Goal: Transaction & Acquisition: Book appointment/travel/reservation

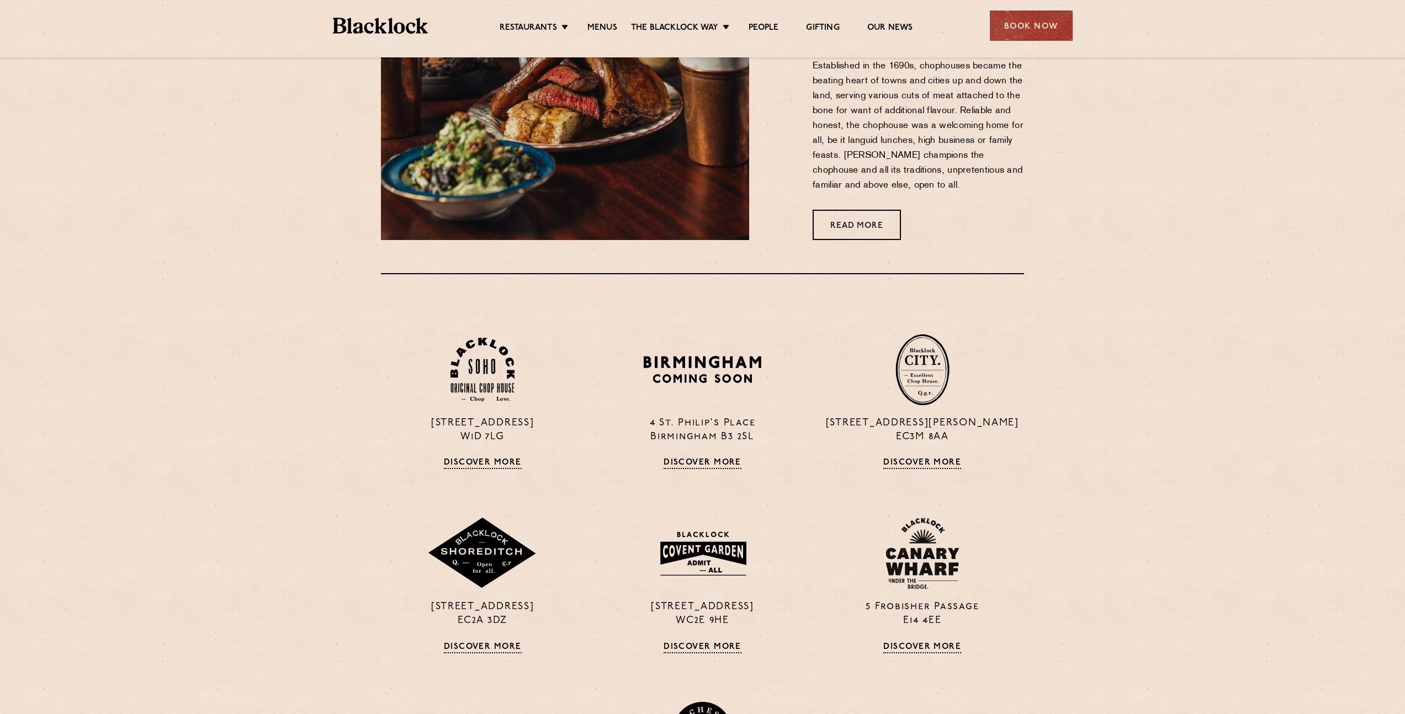
scroll to position [876, 0]
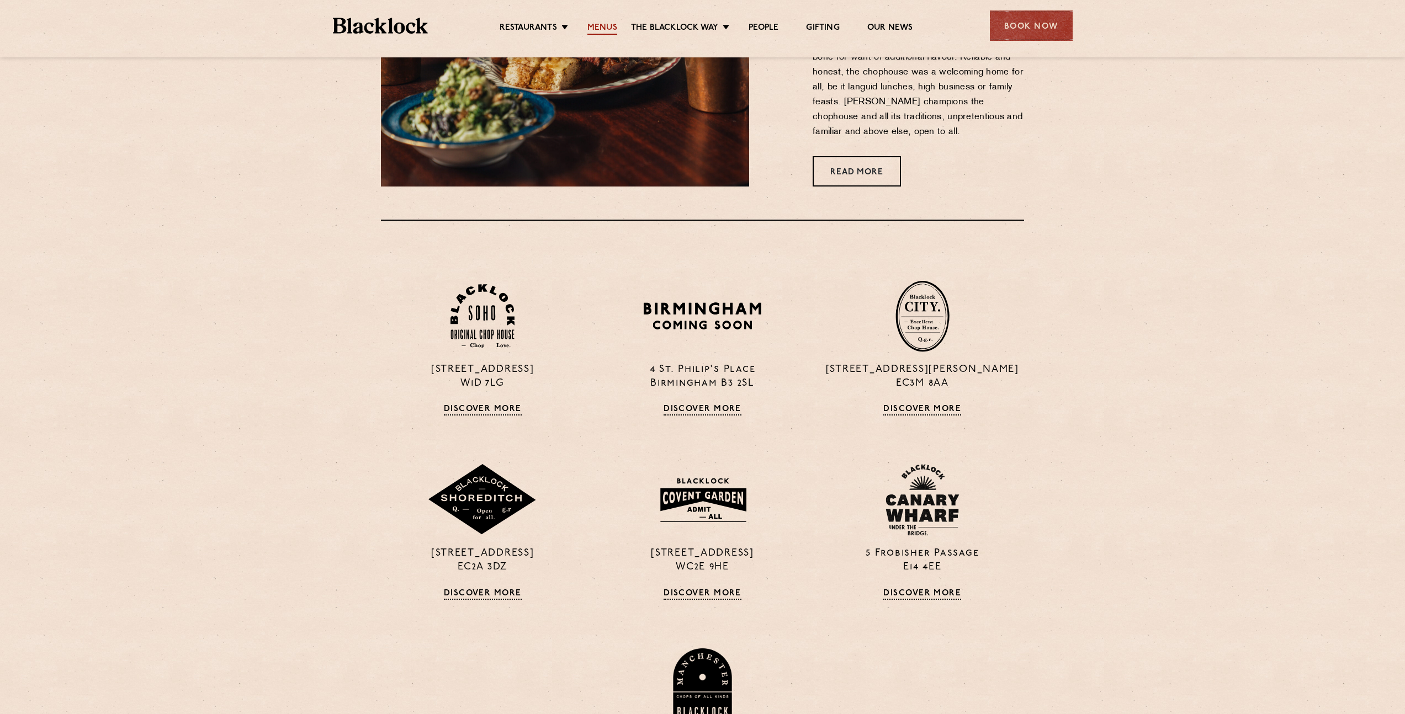
click at [594, 27] on link "Menus" at bounding box center [602, 29] width 30 height 12
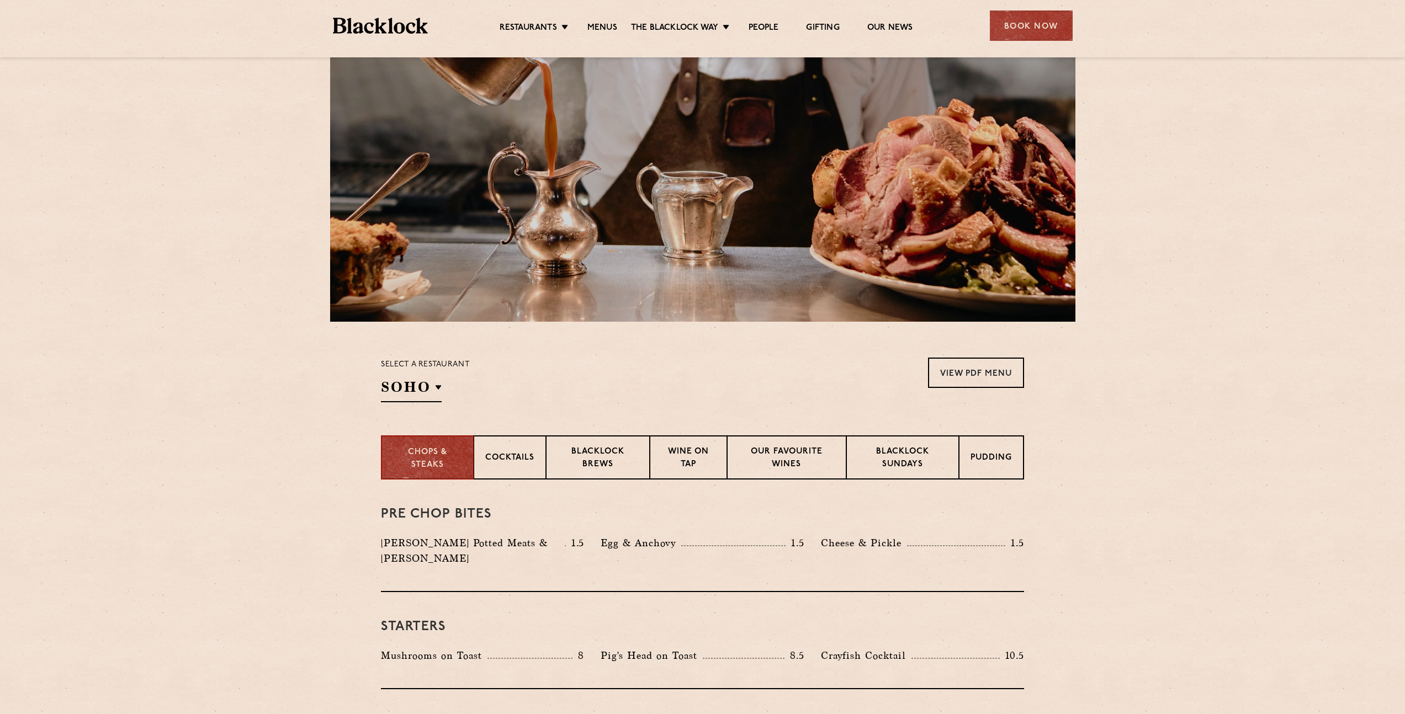
scroll to position [85, 0]
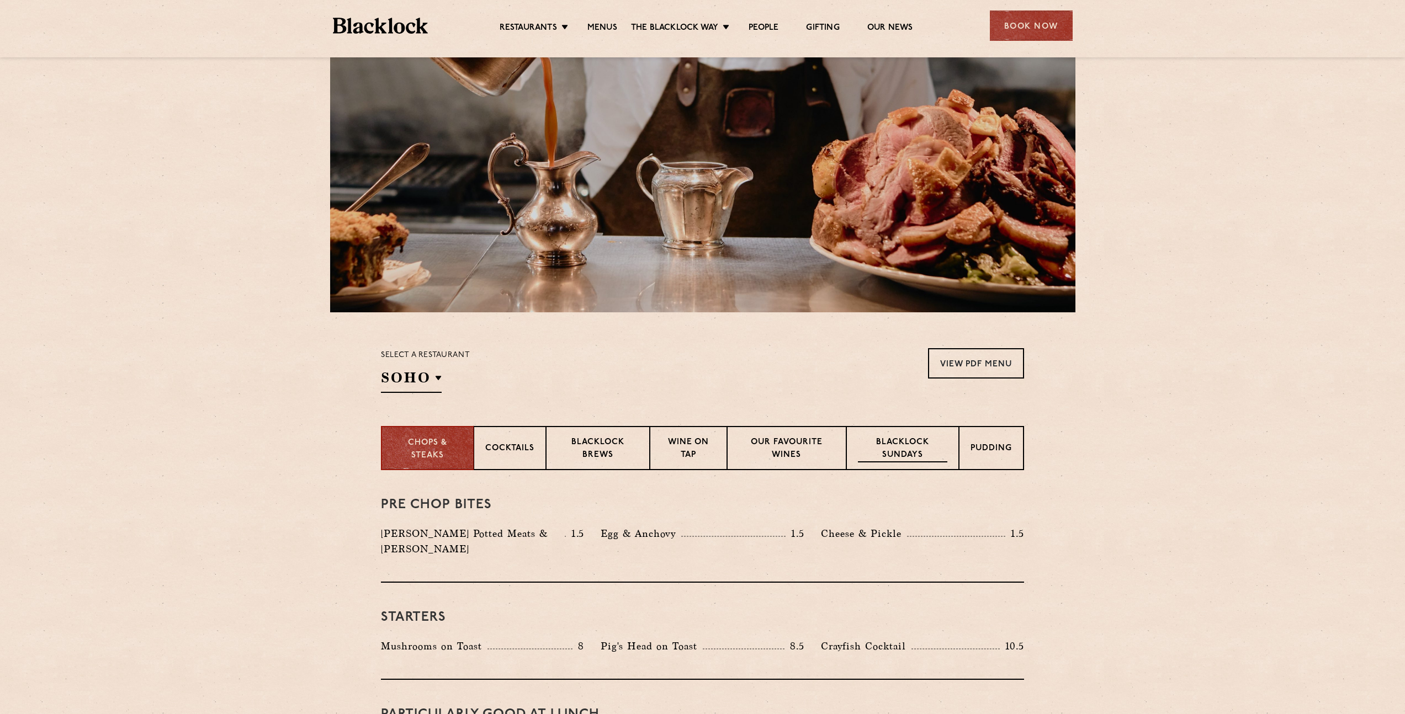
click at [889, 441] on p "Blacklock Sundays" at bounding box center [902, 450] width 89 height 26
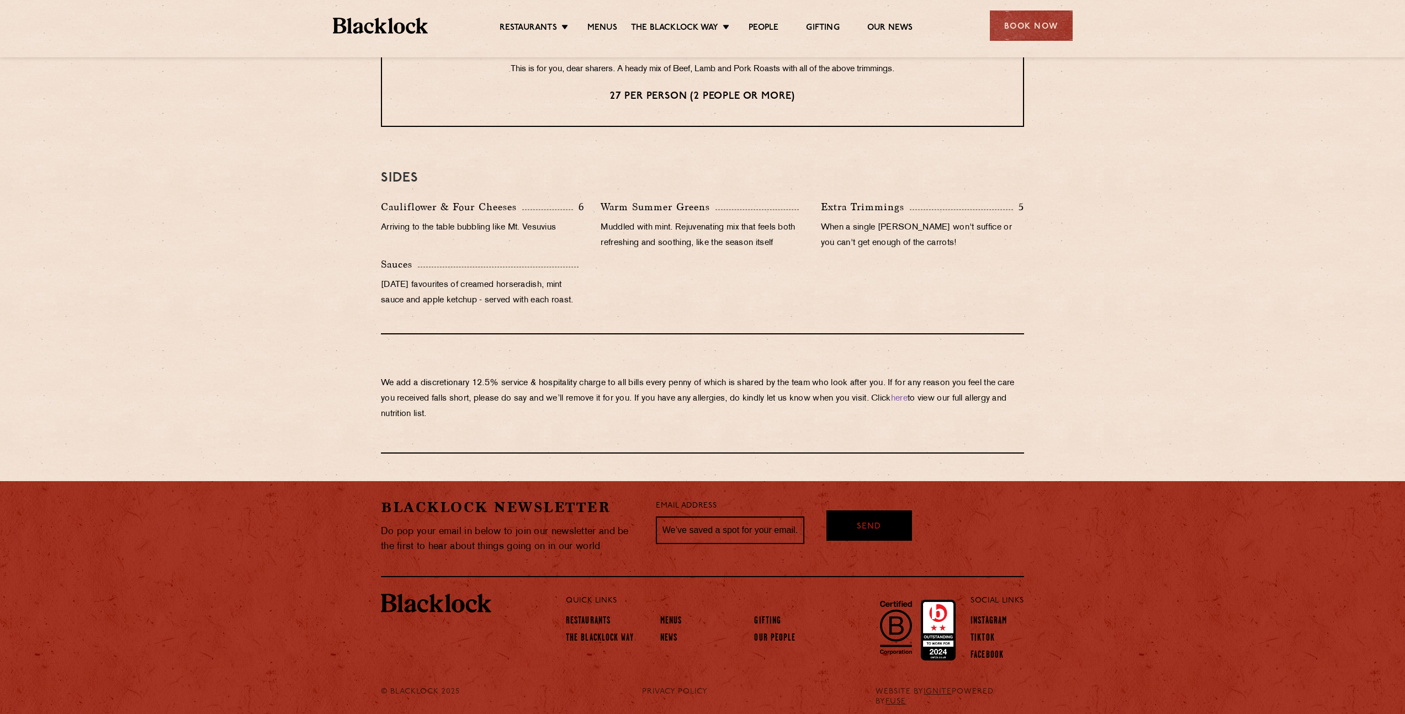
scroll to position [1009, 0]
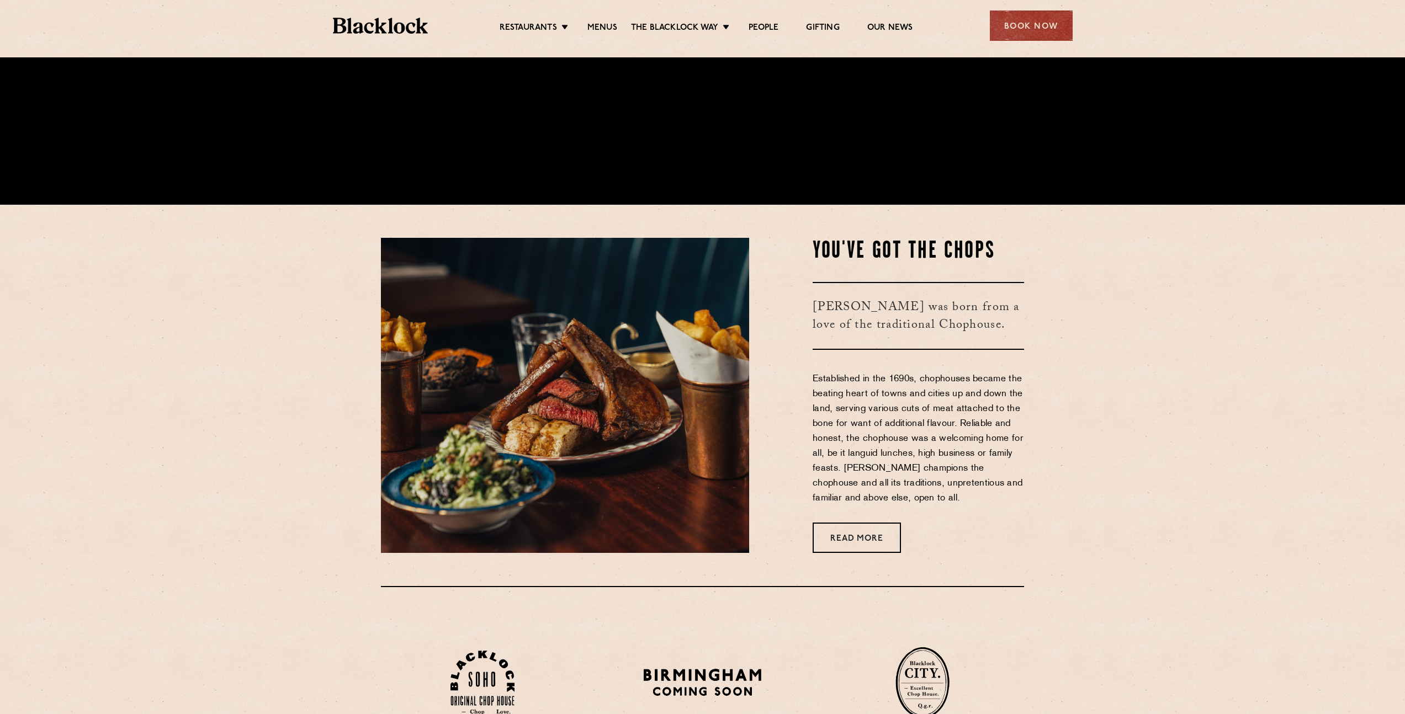
scroll to position [550, 0]
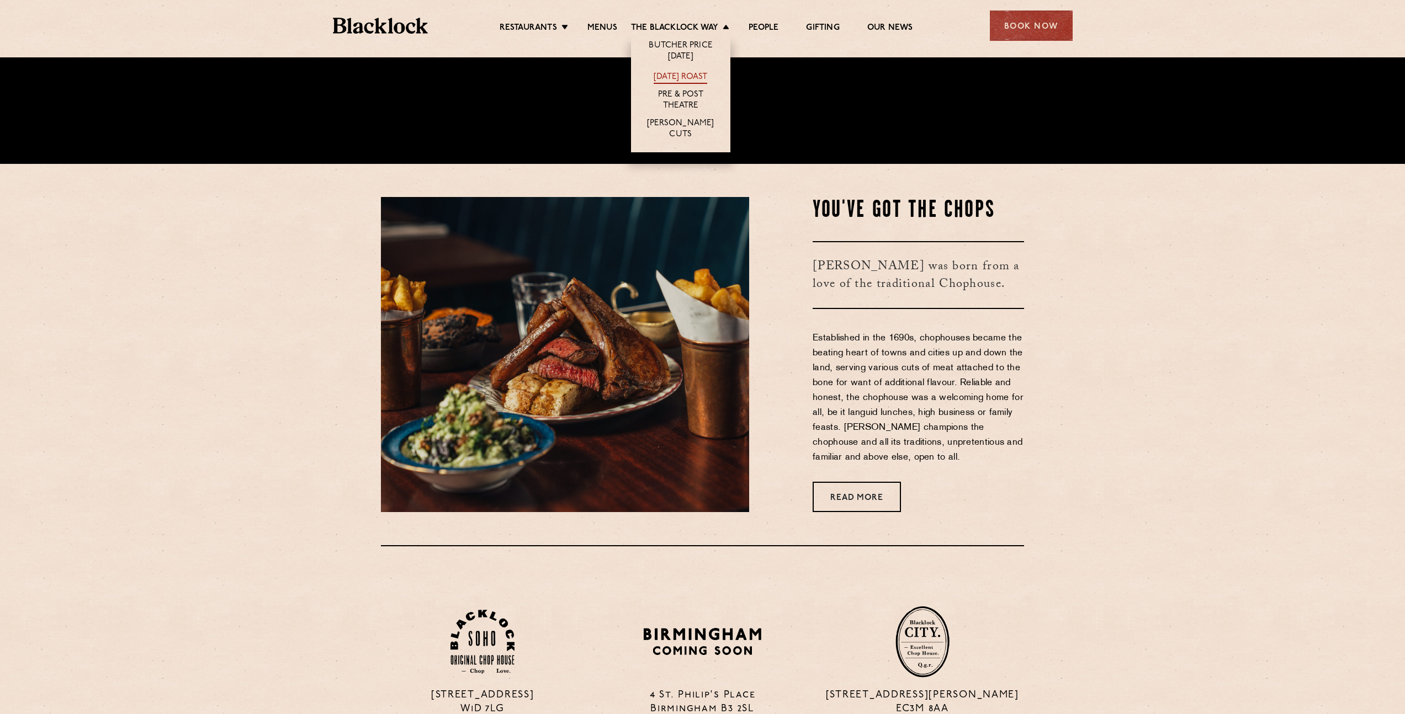
click at [680, 72] on link "[DATE] Roast" at bounding box center [681, 78] width 54 height 12
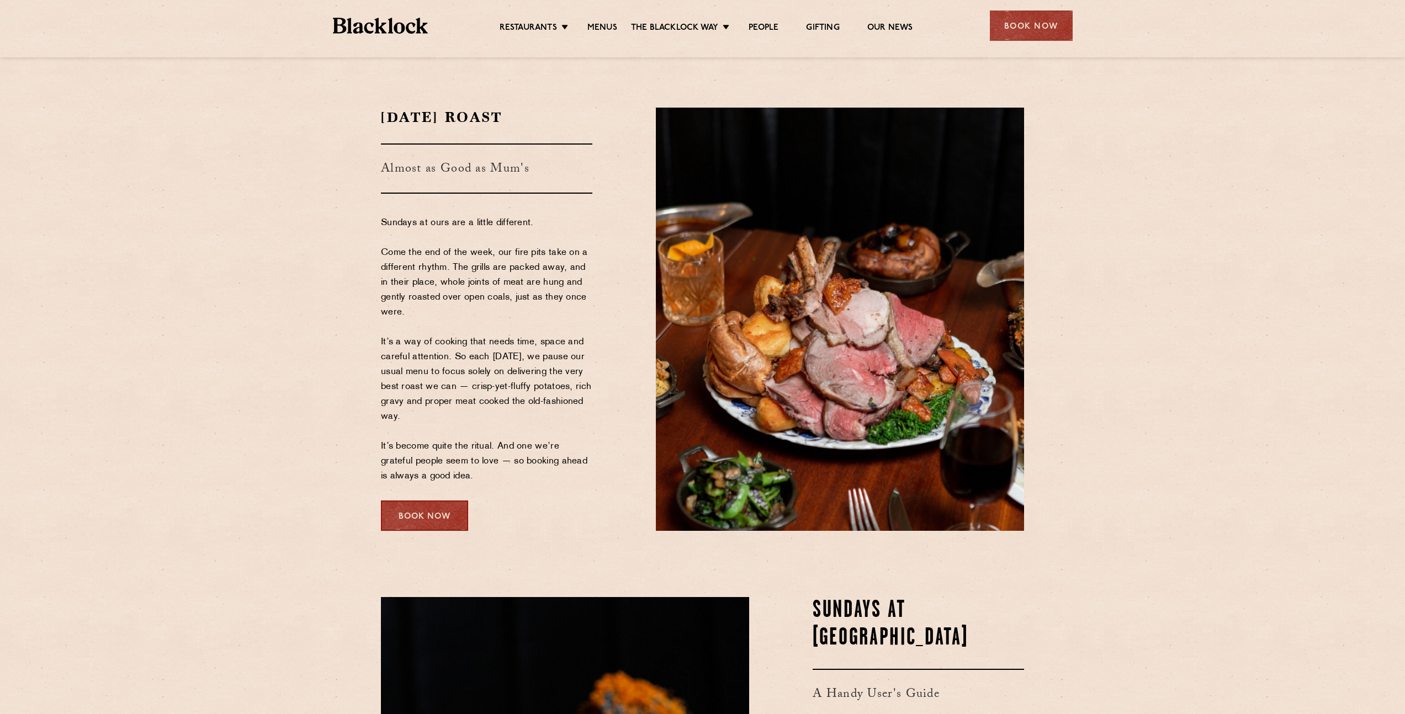
click at [431, 511] on div "Book Now" at bounding box center [424, 516] width 87 height 30
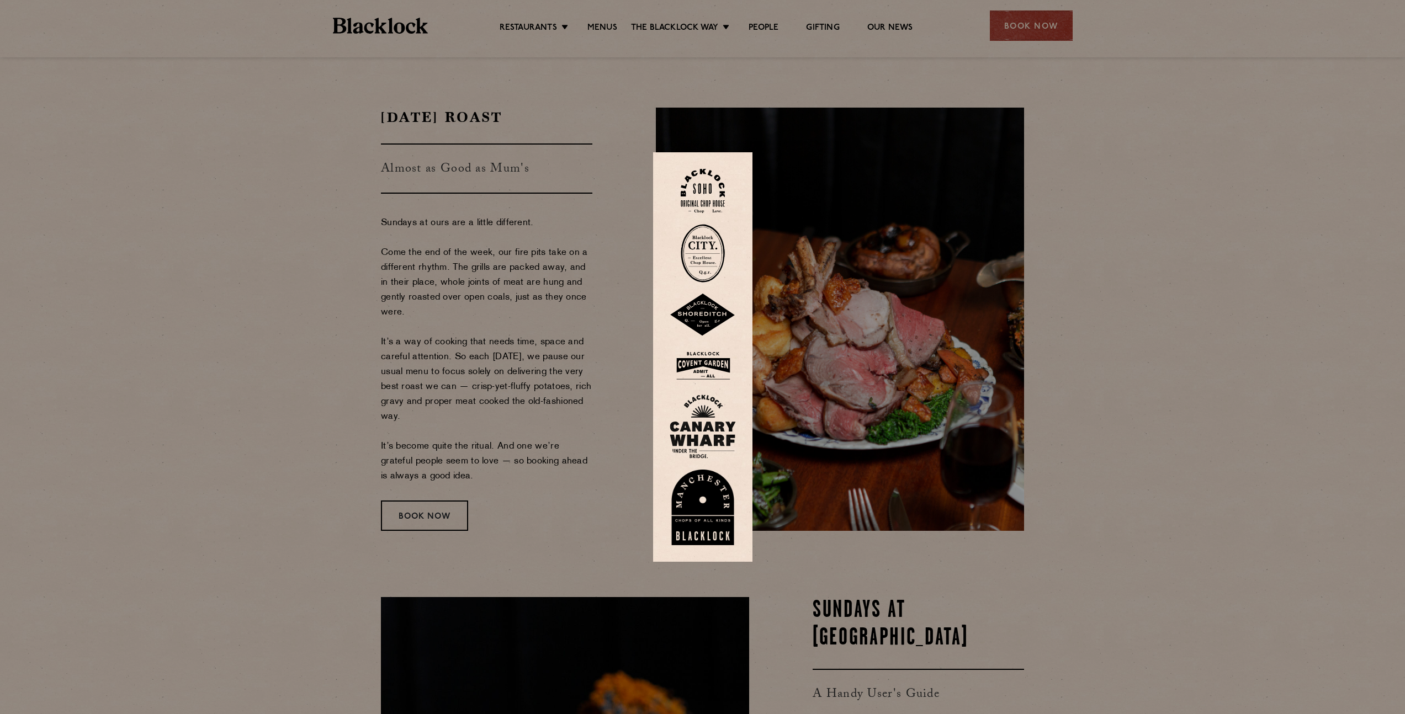
click at [709, 312] on img at bounding box center [703, 315] width 66 height 43
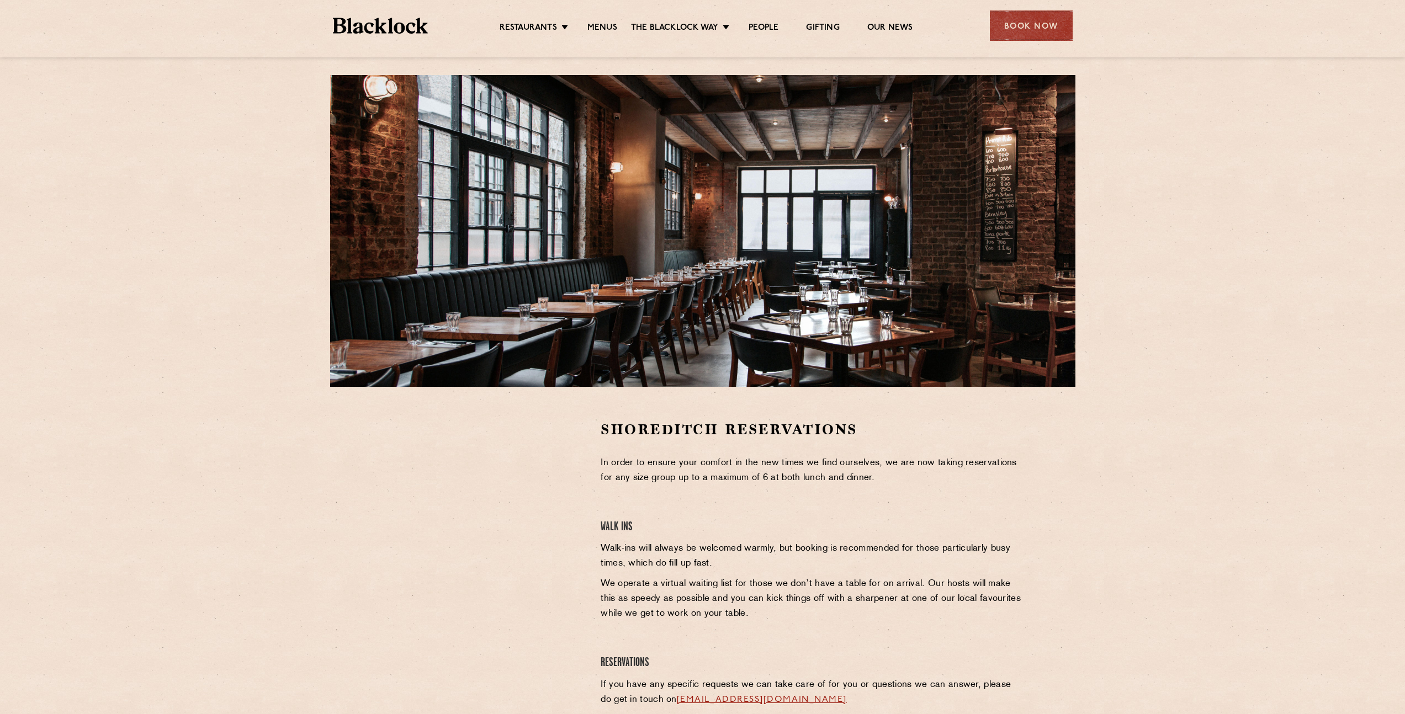
scroll to position [11, 0]
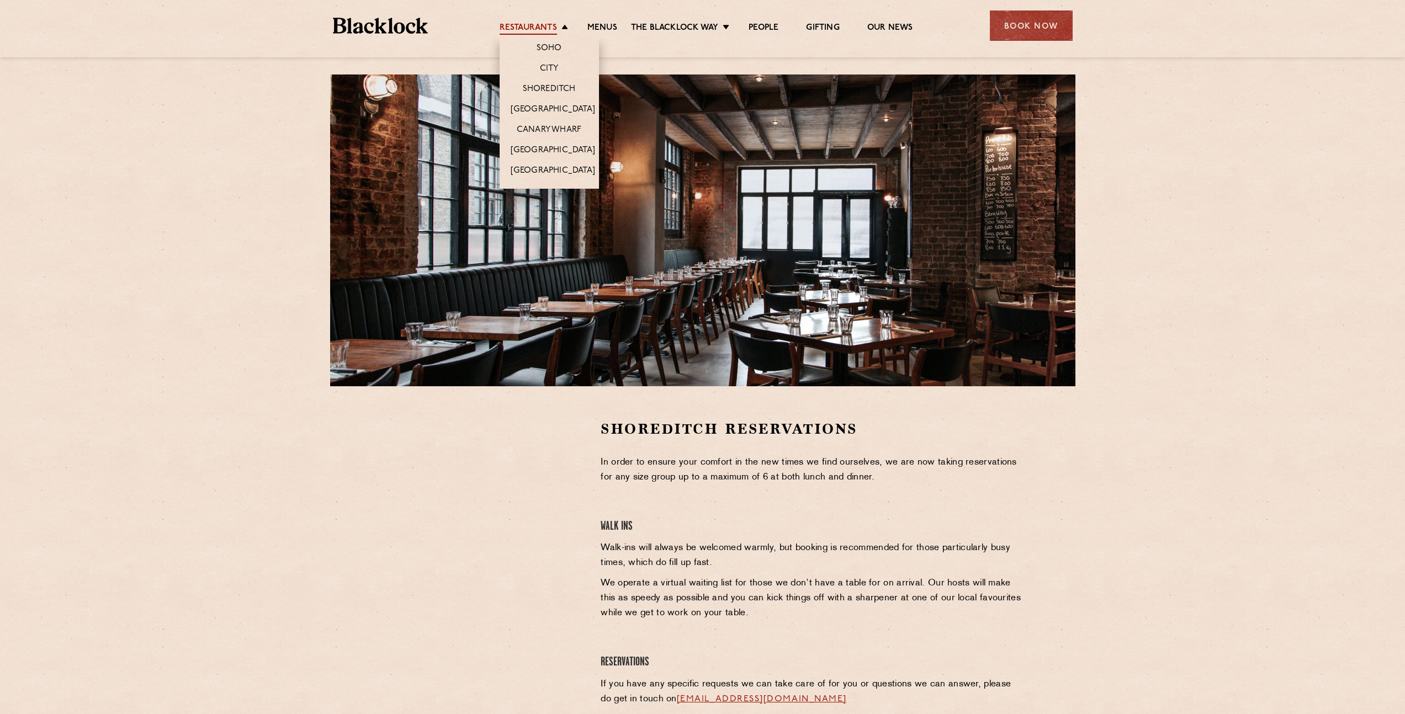
click at [549, 28] on link "Restaurants" at bounding box center [528, 29] width 57 height 12
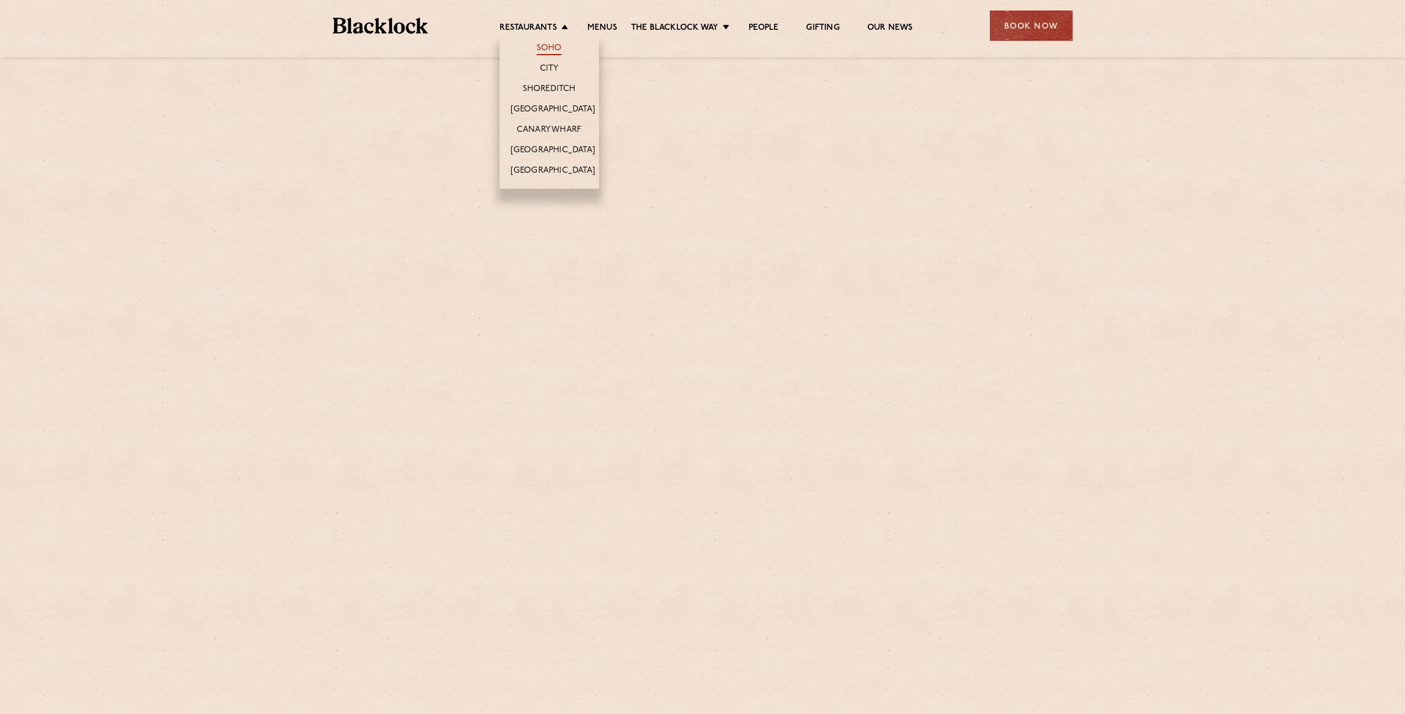
click at [554, 45] on link "Soho" at bounding box center [549, 49] width 25 height 12
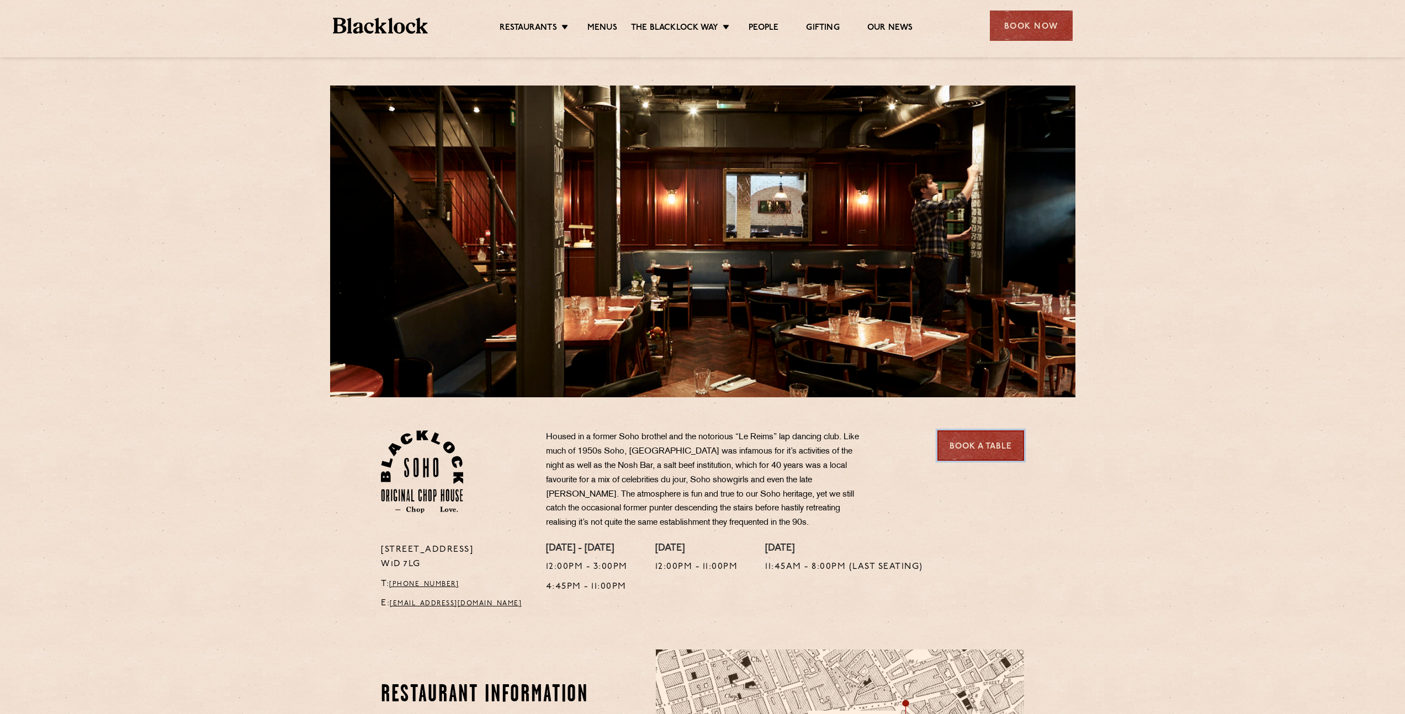
click at [1005, 448] on link "Book a Table" at bounding box center [980, 446] width 87 height 30
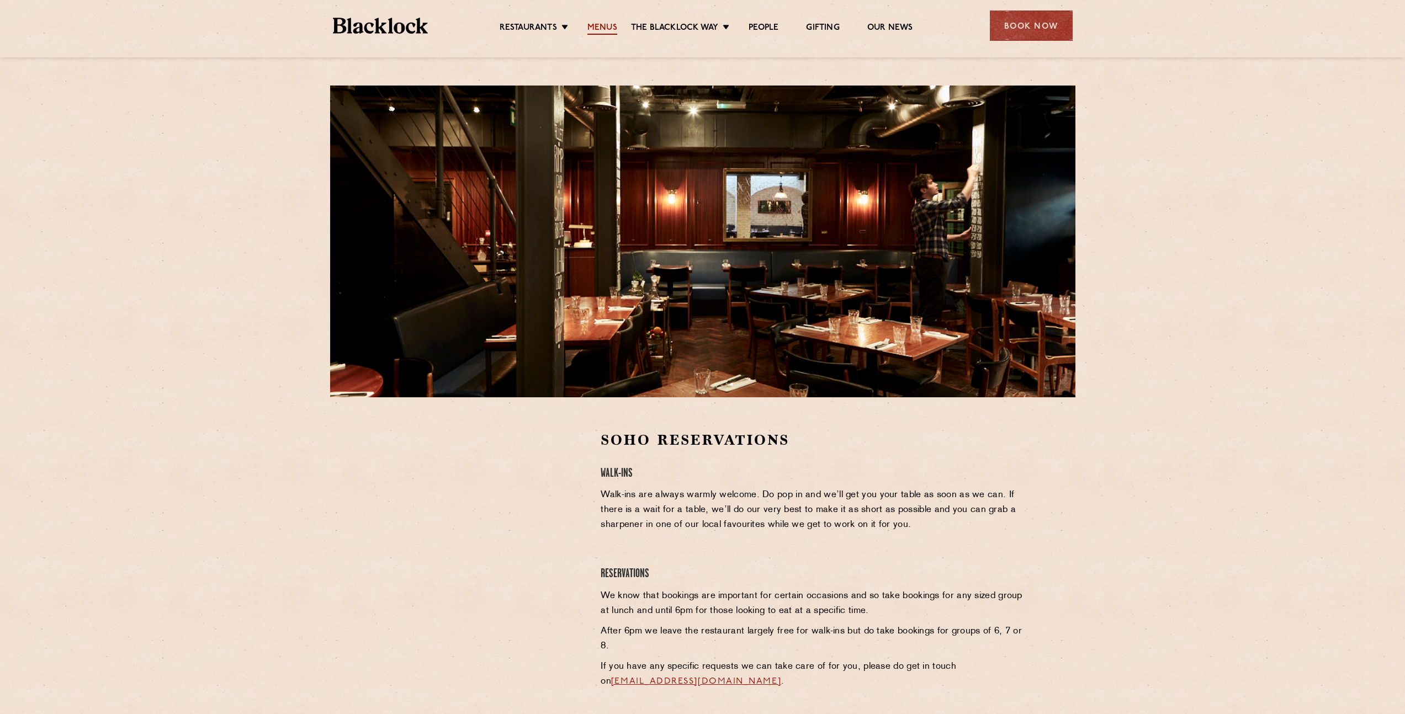
click at [602, 31] on link "Menus" at bounding box center [602, 29] width 30 height 12
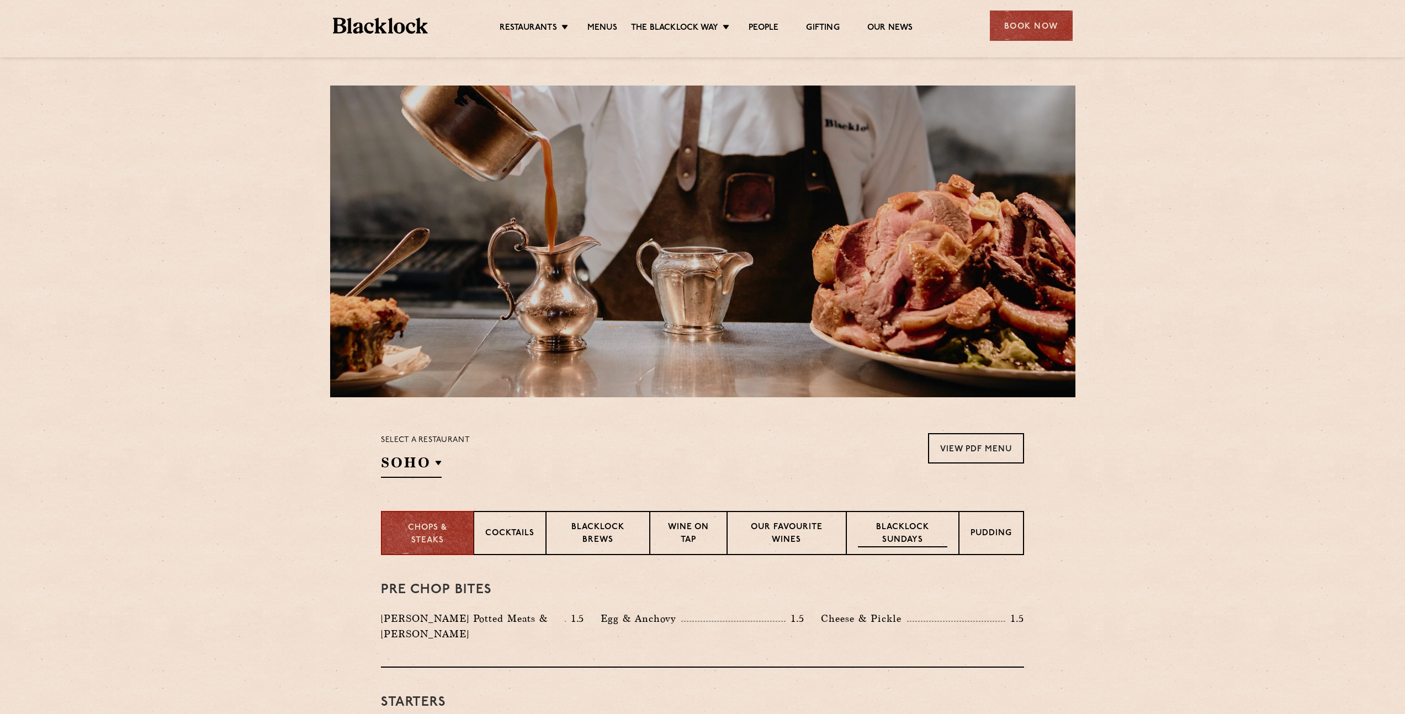
click at [922, 539] on p "Blacklock Sundays" at bounding box center [902, 535] width 89 height 26
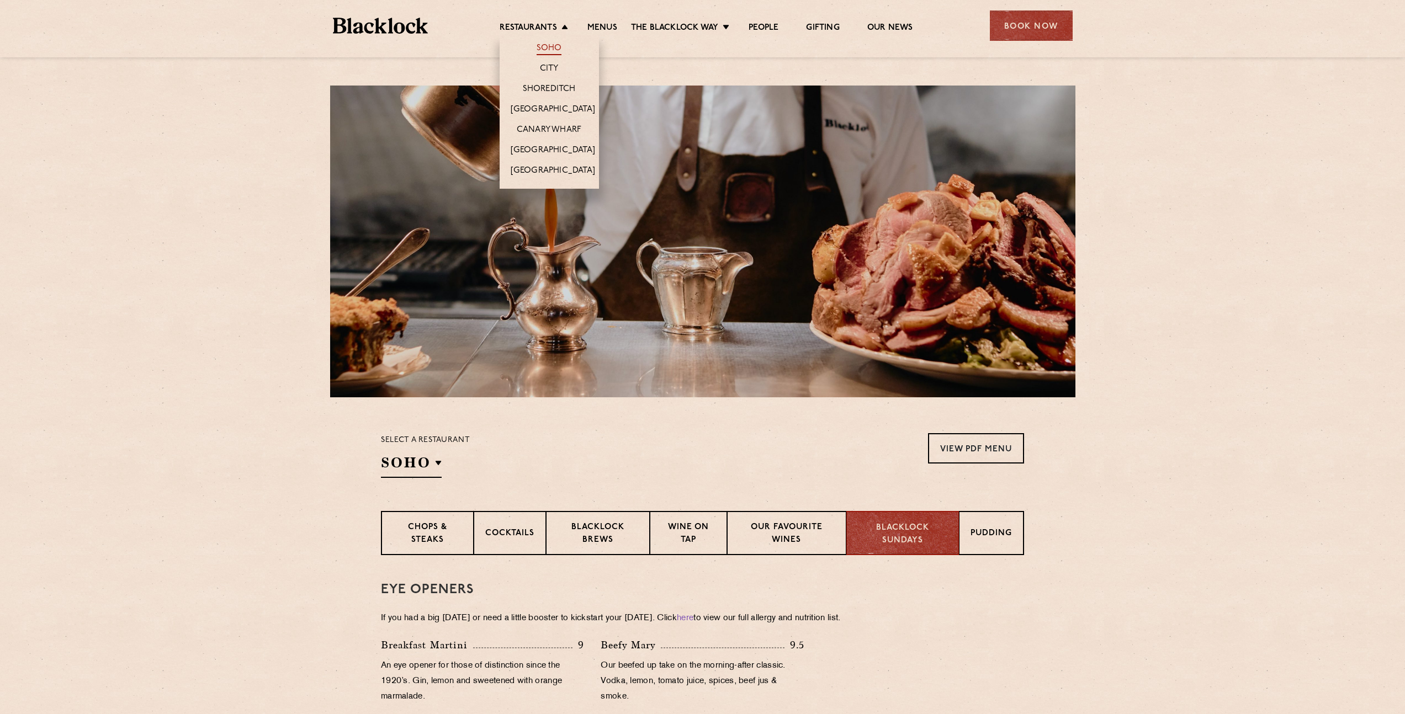
click at [552, 49] on link "Soho" at bounding box center [549, 49] width 25 height 12
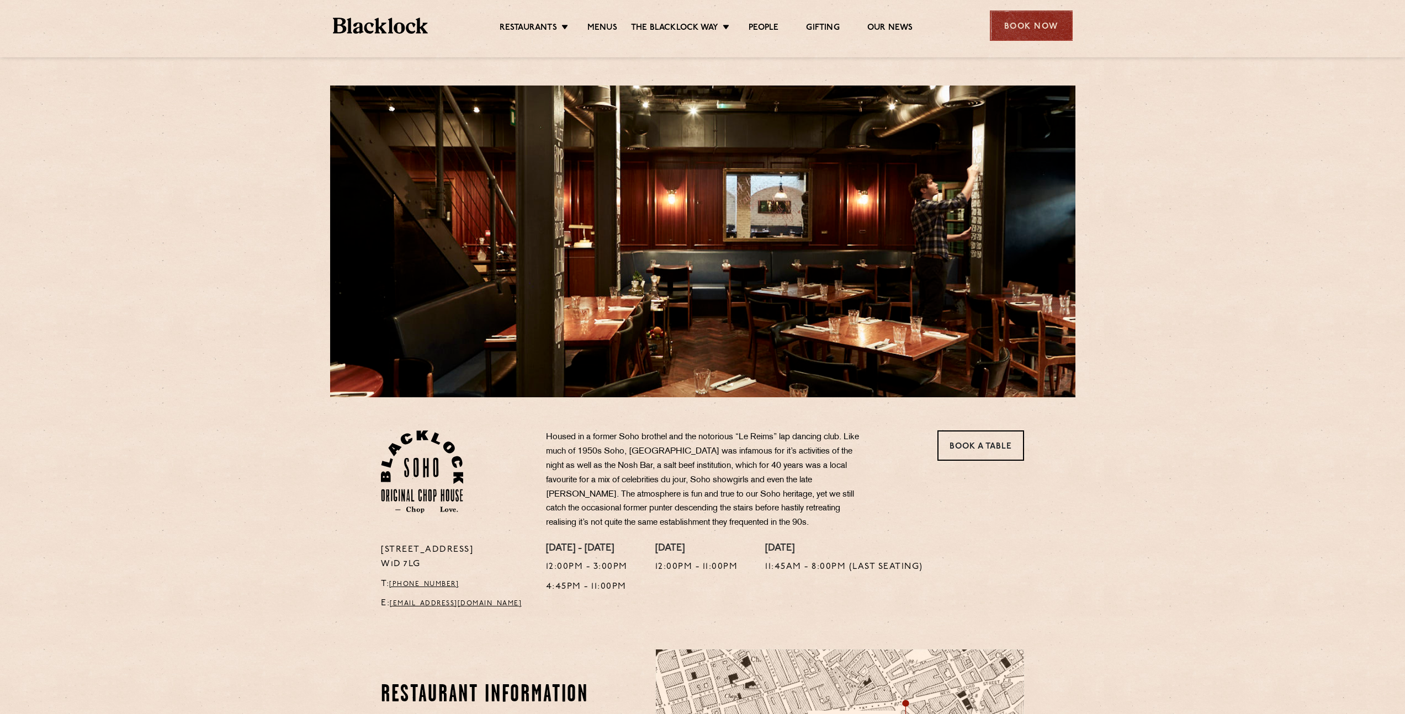
click at [1046, 29] on div "Book Now" at bounding box center [1031, 25] width 83 height 30
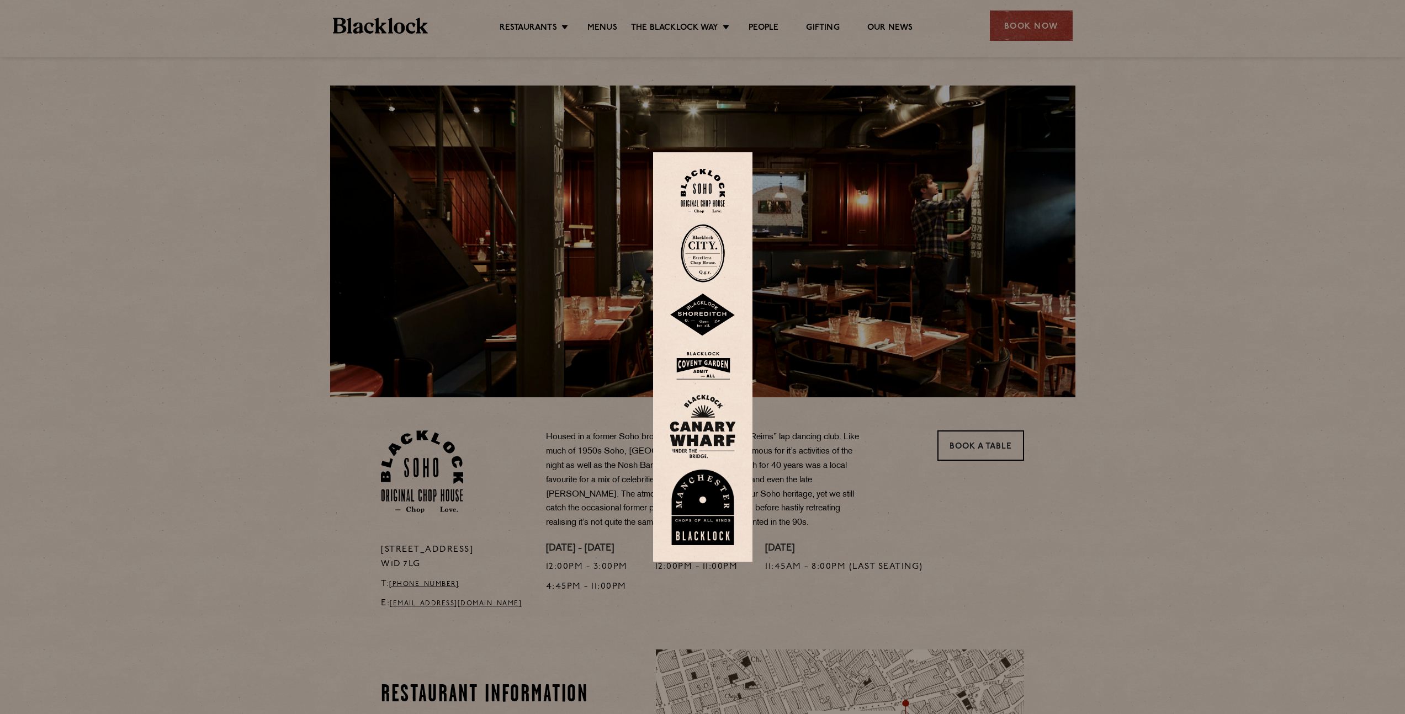
click at [723, 182] on img at bounding box center [703, 191] width 44 height 45
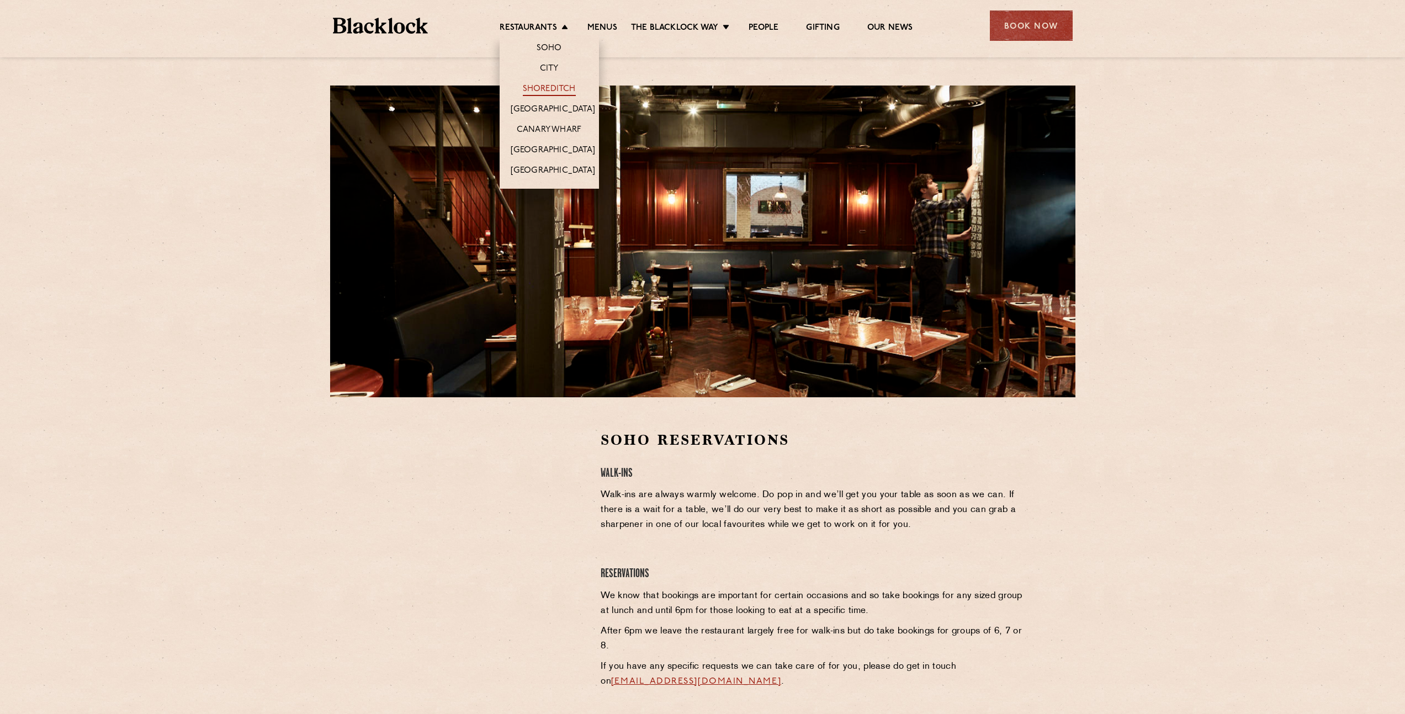
click at [553, 88] on link "Shoreditch" at bounding box center [549, 90] width 53 height 12
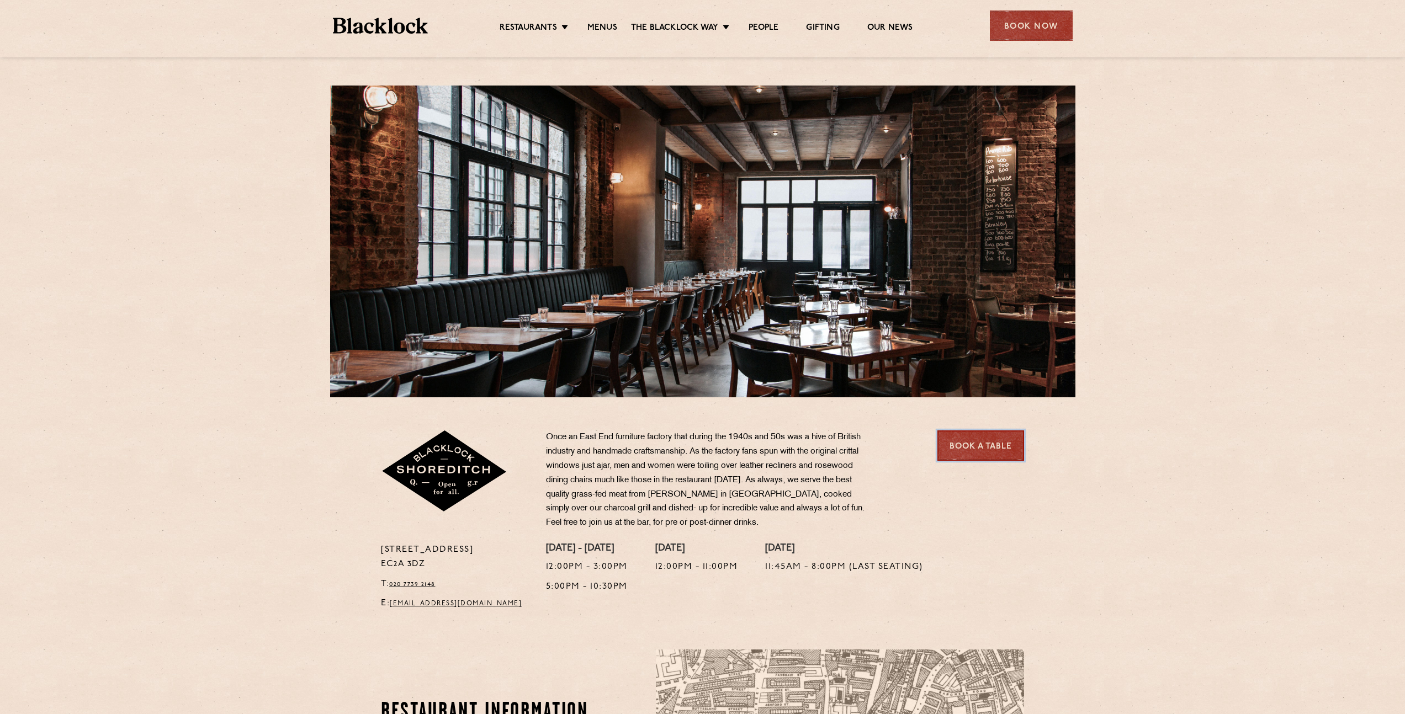
click at [1006, 452] on link "Book a Table" at bounding box center [980, 446] width 87 height 30
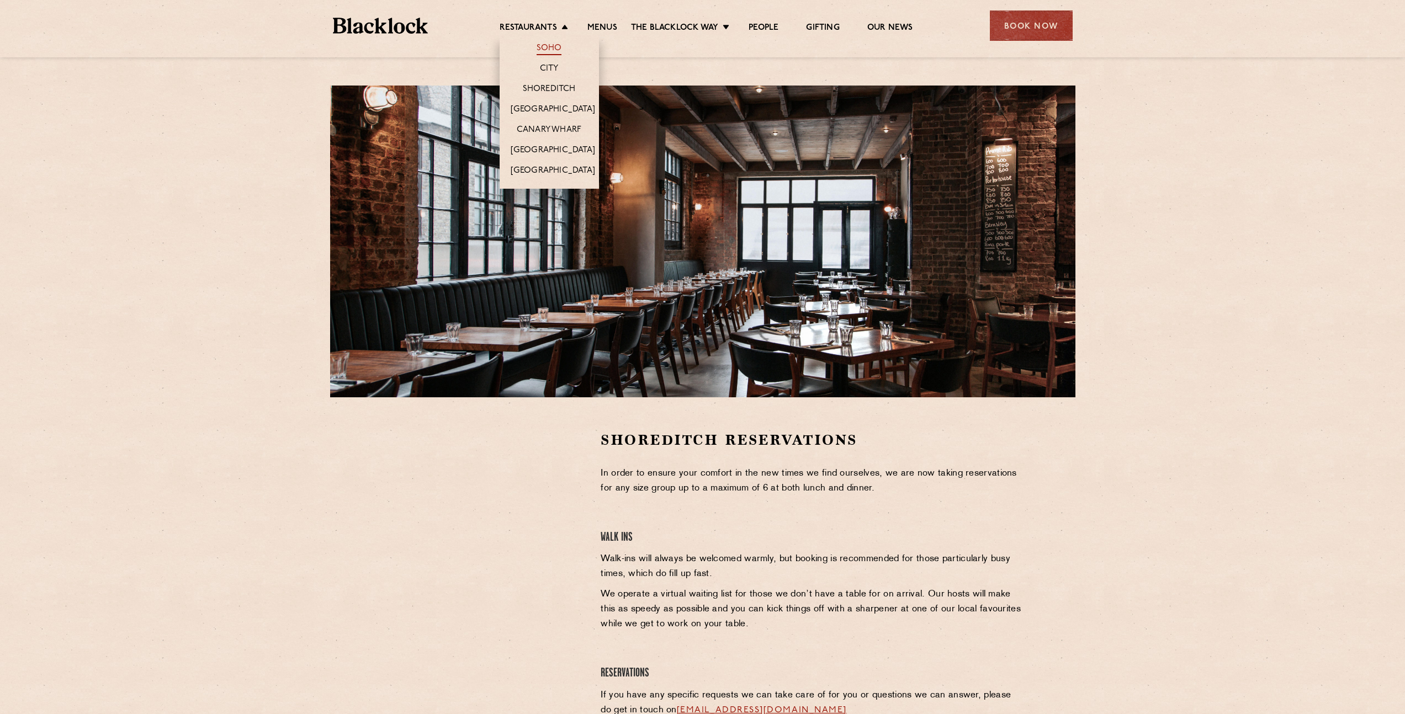
click at [558, 53] on link "Soho" at bounding box center [549, 49] width 25 height 12
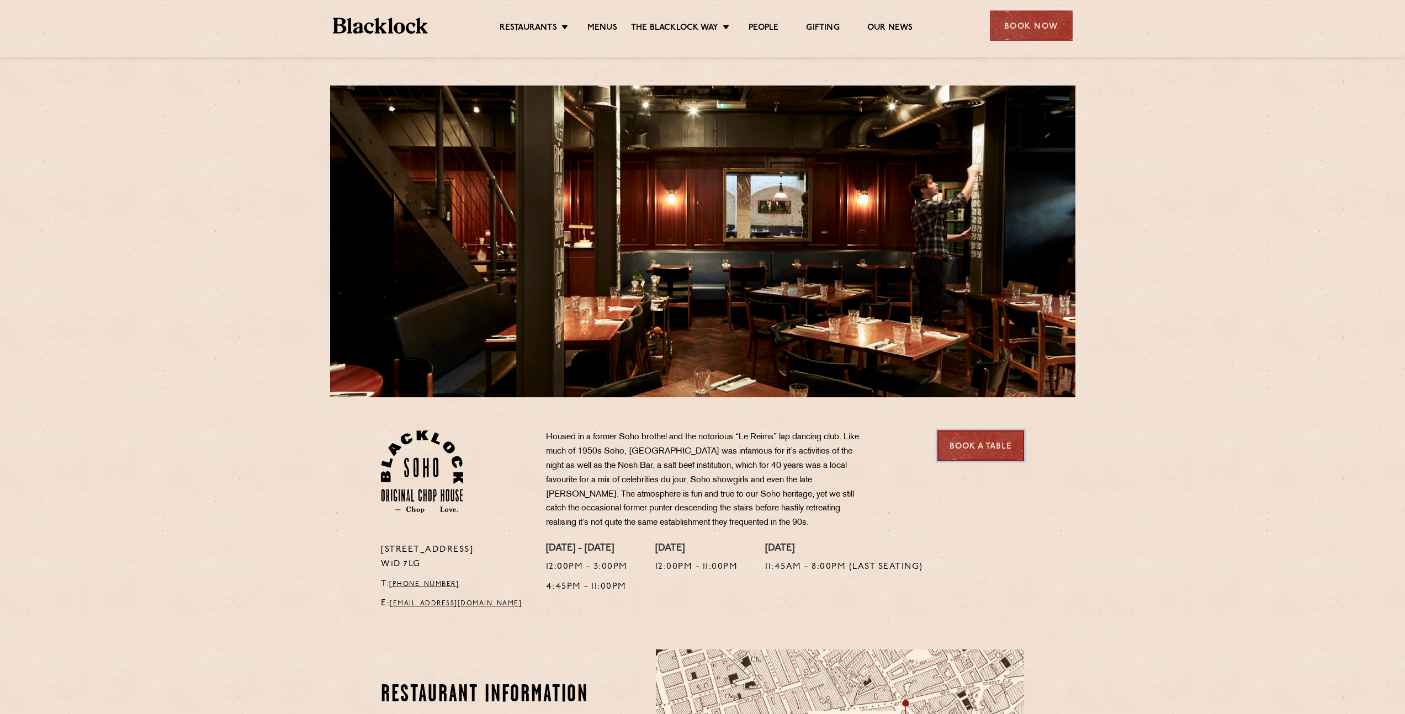
click at [991, 446] on link "Book a Table" at bounding box center [980, 446] width 87 height 30
